Goal: Information Seeking & Learning: Learn about a topic

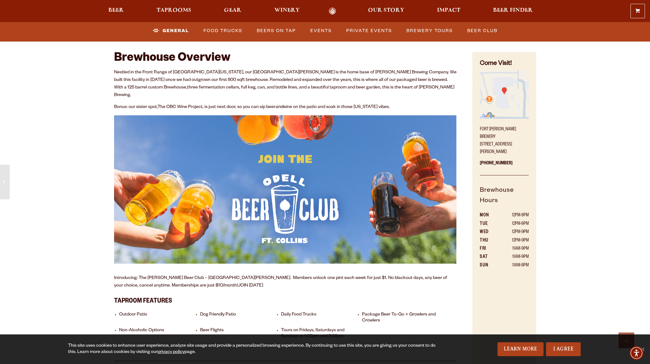
scroll to position [327, 0]
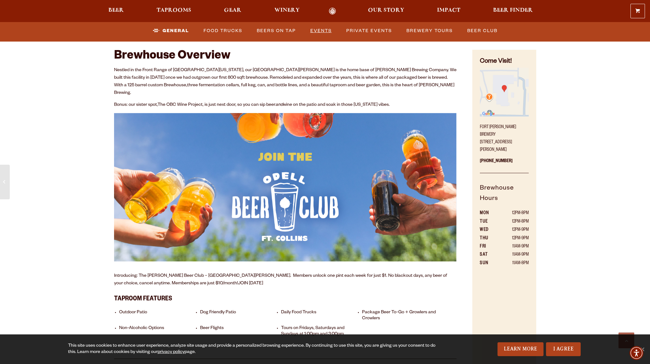
click at [318, 30] on link "Events" at bounding box center [321, 31] width 26 height 14
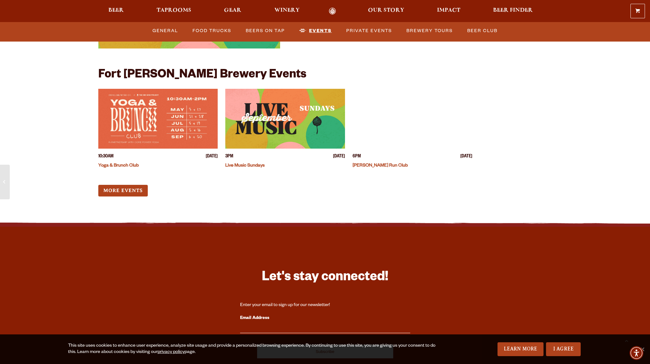
scroll to position [2510, 0]
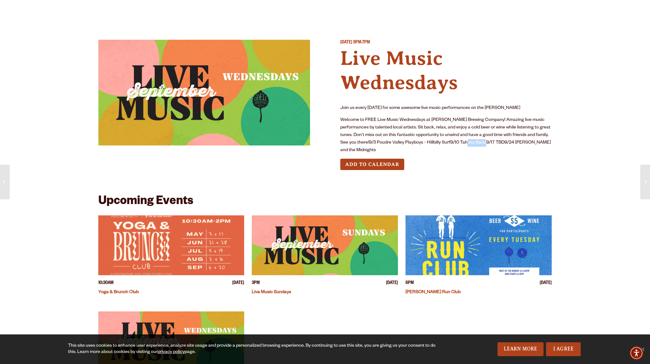
drag, startPoint x: 504, startPoint y: 175, endPoint x: 526, endPoint y: 176, distance: 21.5
click at [526, 154] on p "Welcome to FREE Live Music Wednesdays at [PERSON_NAME] Brewing Company! Amazing…" at bounding box center [446, 136] width 212 height 38
